Goal: Information Seeking & Learning: Learn about a topic

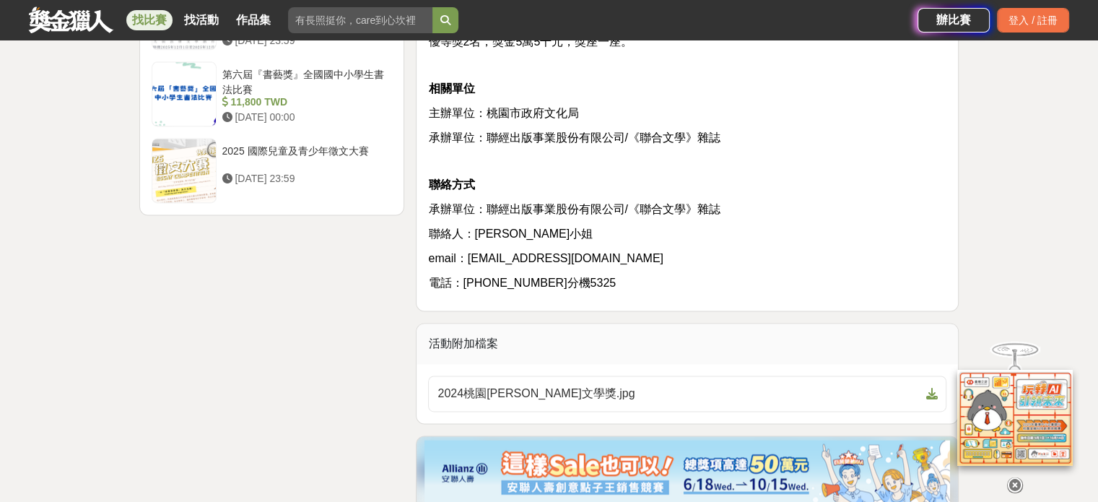
scroll to position [2093, 0]
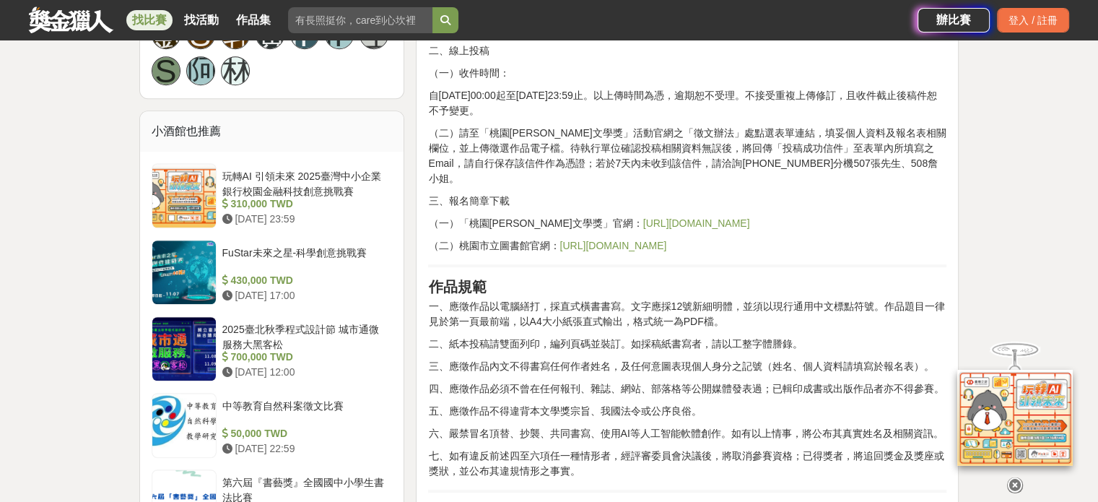
scroll to position [1155, 0]
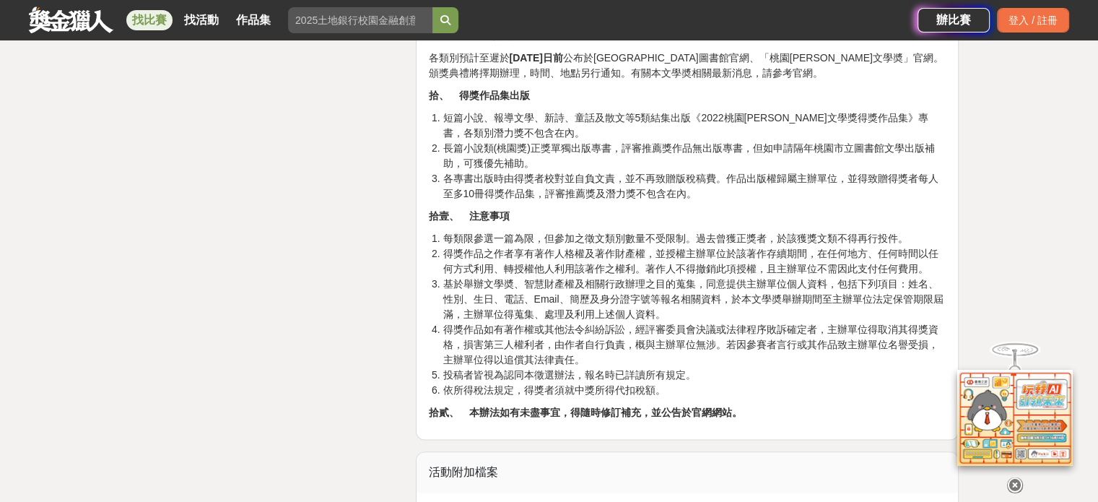
scroll to position [1804, 0]
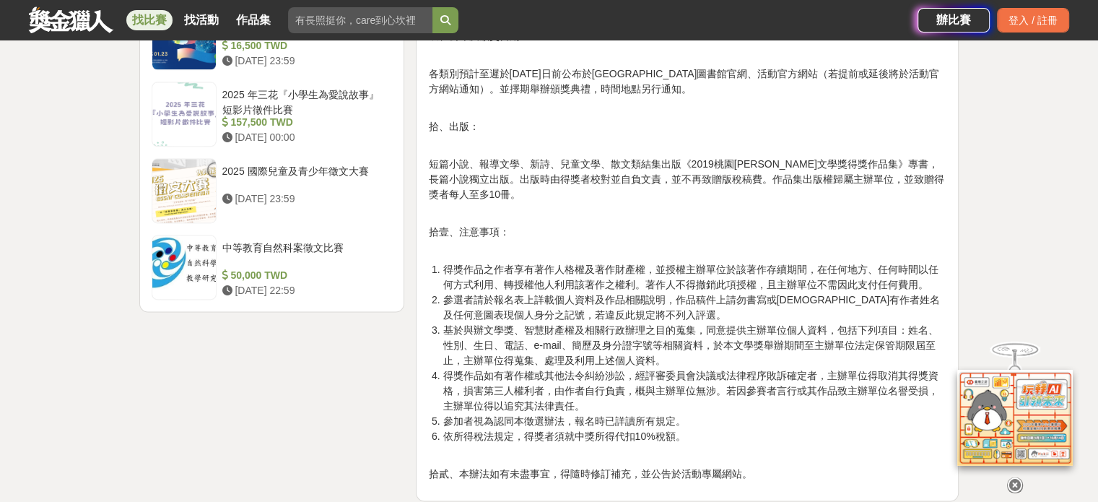
scroll to position [1588, 0]
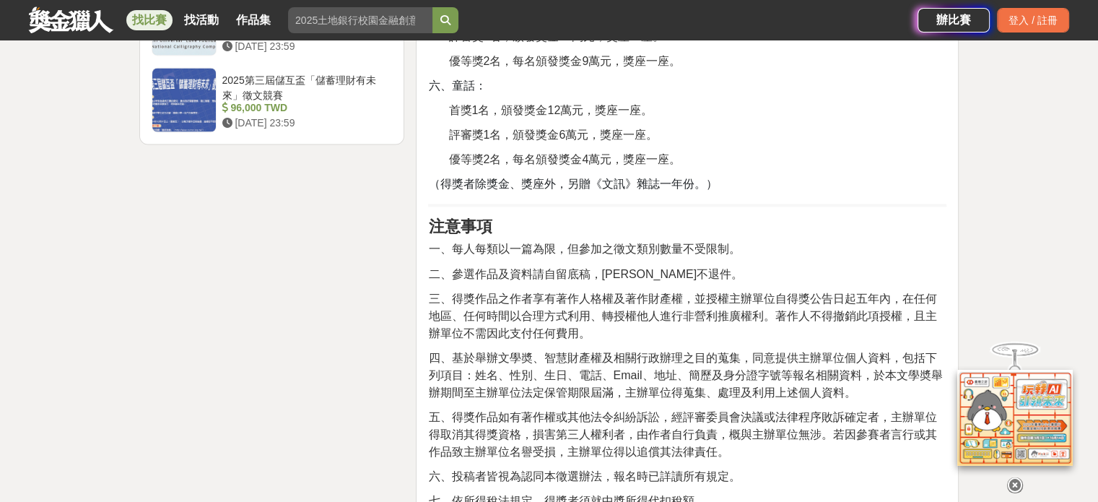
scroll to position [2454, 0]
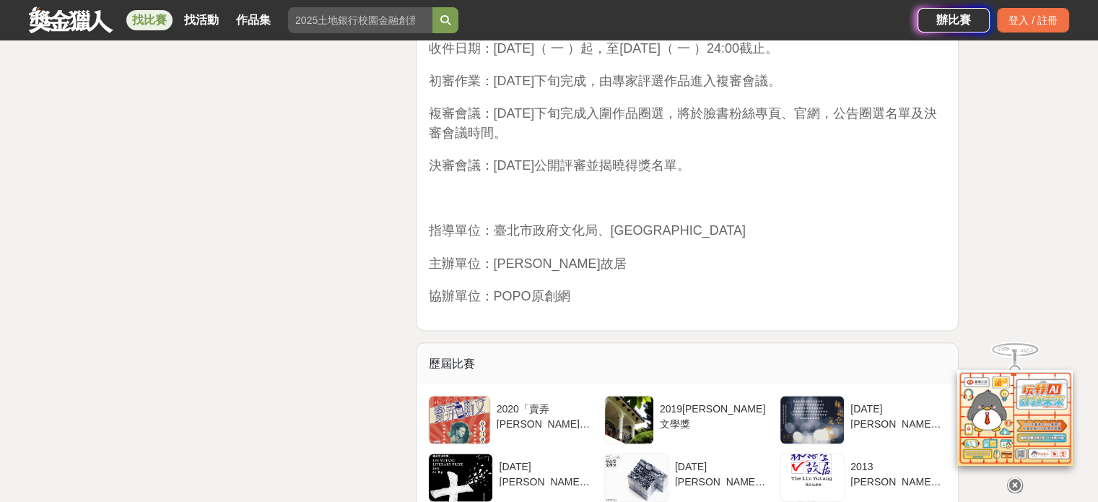
scroll to position [2671, 0]
